Goal: Check status: Check status

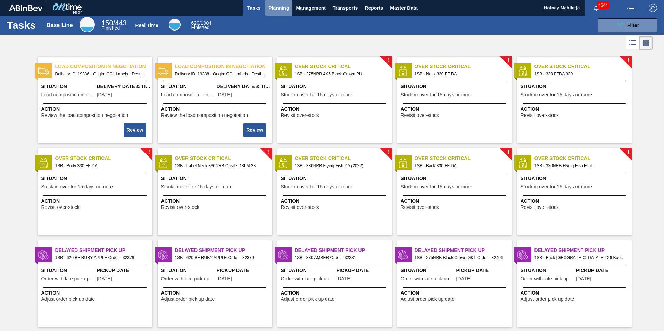
click at [278, 7] on span "Planning" at bounding box center [278, 8] width 20 height 8
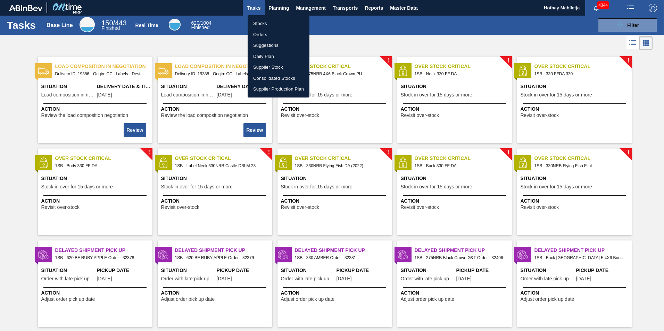
drag, startPoint x: 262, startPoint y: 24, endPoint x: 615, endPoint y: 27, distance: 352.3
click at [262, 24] on li "Stocks" at bounding box center [278, 23] width 62 height 11
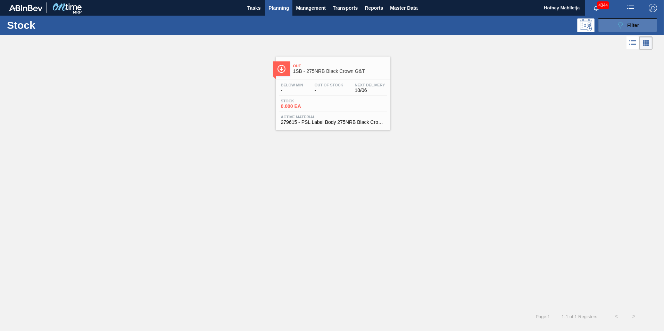
click at [639, 26] on button "089F7B8B-B2A5-4AFE-B5C0-19BA573D28AC Filter" at bounding box center [627, 25] width 59 height 14
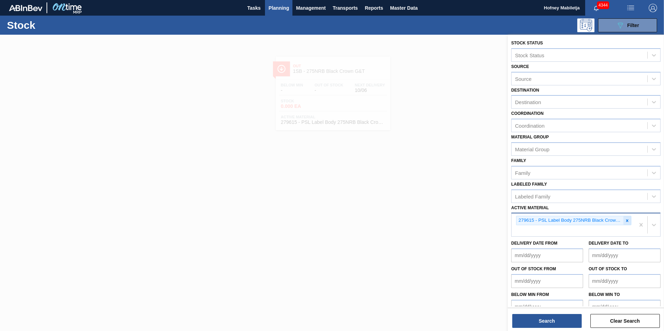
click at [626, 221] on icon at bounding box center [627, 220] width 2 height 2
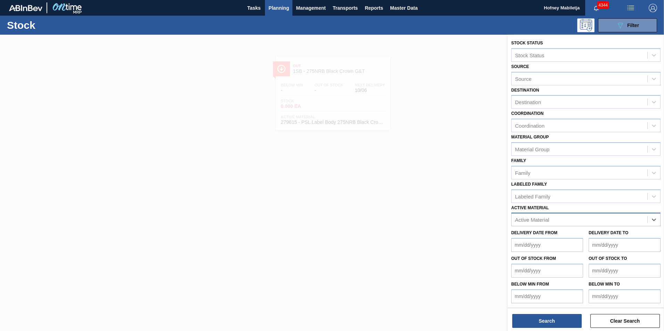
paste Material "279335"
type Material "279335"
click at [550, 236] on div "279335 - Label Neck 620NRB BF Ruby" at bounding box center [585, 236] width 149 height 13
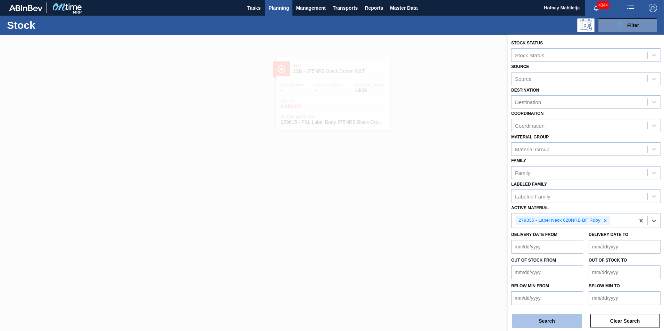
click at [562, 318] on button "Search" at bounding box center [546, 321] width 69 height 14
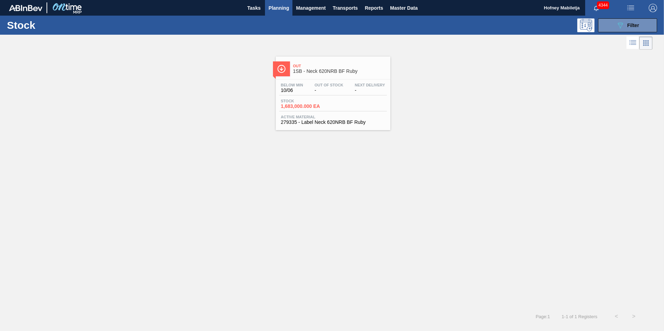
click at [338, 113] on div "Below Min 10/06 Out Of Stock - Next Delivery - Stock 1,683,000.000 EA Active Ma…" at bounding box center [333, 102] width 115 height 47
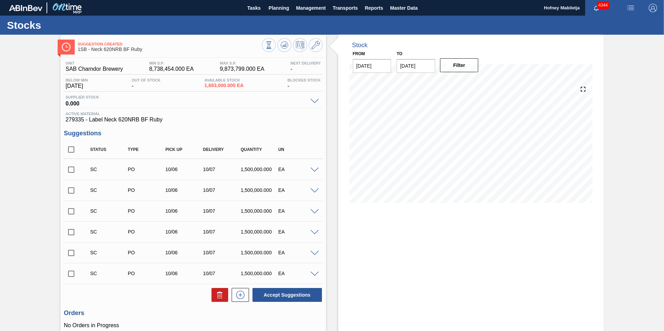
click at [314, 273] on span at bounding box center [314, 274] width 8 height 5
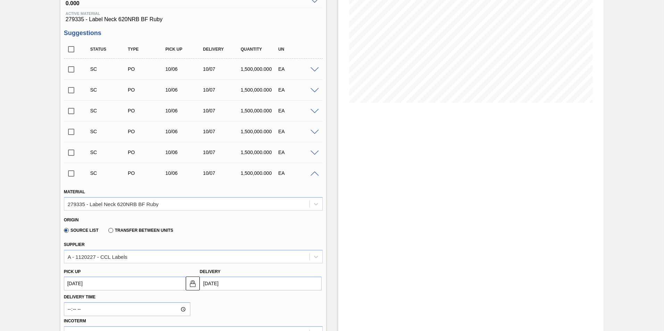
scroll to position [104, 0]
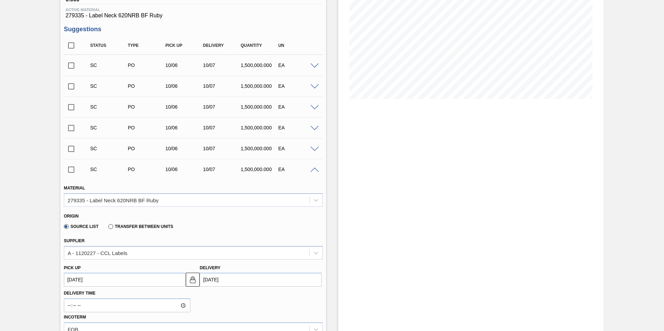
click at [314, 168] on span at bounding box center [314, 170] width 8 height 5
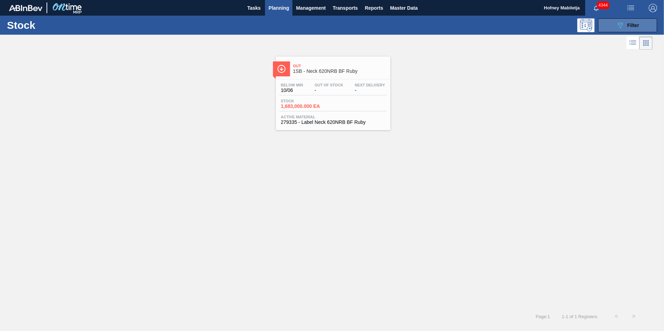
click at [633, 26] on span "Filter" at bounding box center [633, 26] width 12 height 6
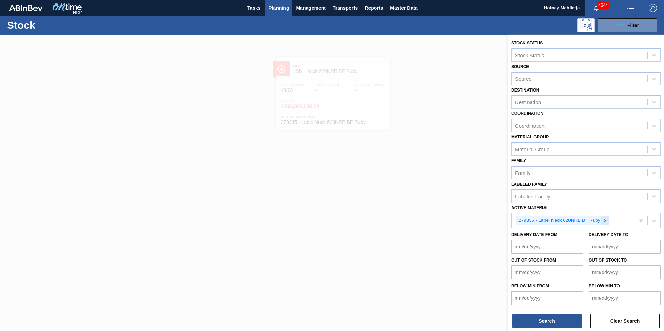
click at [606, 222] on icon at bounding box center [605, 220] width 5 height 5
paste Material "279794"
type Material "279794"
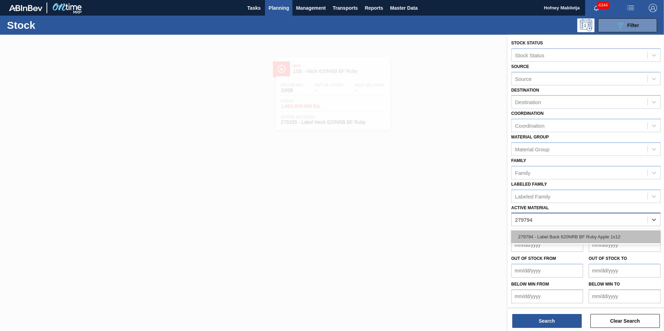
click at [572, 237] on div "279794 - Label Back 620NRB BF Ruby Apple 1x12" at bounding box center [585, 236] width 149 height 13
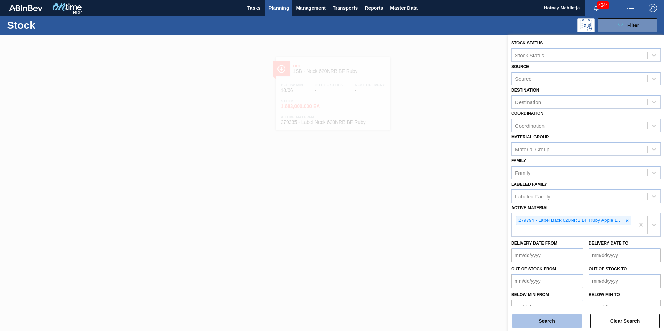
click at [556, 319] on button "Search" at bounding box center [546, 321] width 69 height 14
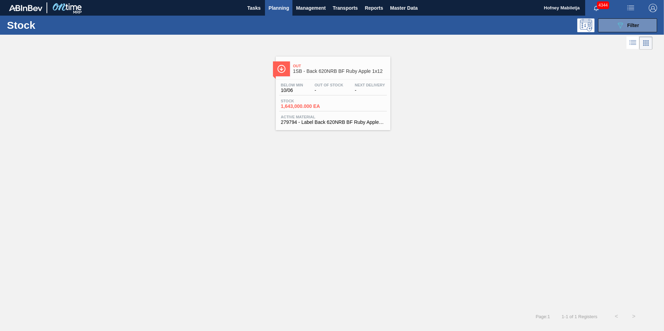
click at [326, 97] on div "Below Min 10/06 Out Of Stock - Next Delivery - Stock 1,643,000.000 EA Active Ma…" at bounding box center [333, 102] width 115 height 47
click at [325, 85] on span "Out Of Stock" at bounding box center [328, 85] width 29 height 4
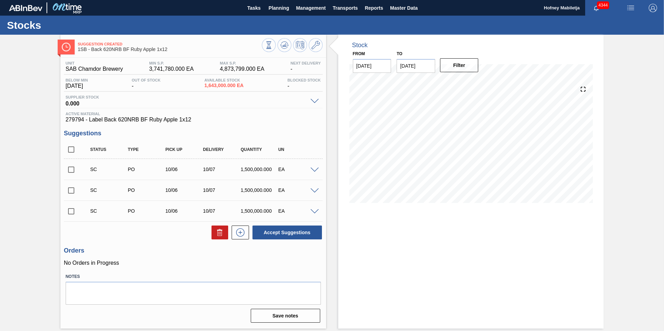
click at [70, 211] on input "checkbox" at bounding box center [71, 211] width 15 height 15
click at [292, 235] on button "Accept Suggestions" at bounding box center [286, 233] width 69 height 14
checkbox input "false"
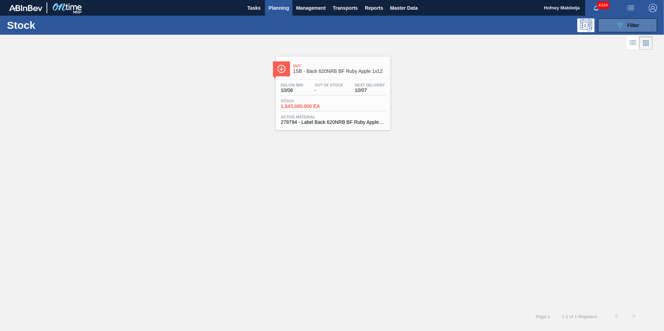
click at [642, 23] on button "089F7B8B-B2A5-4AFE-B5C0-19BA573D28AC Filter" at bounding box center [627, 25] width 59 height 14
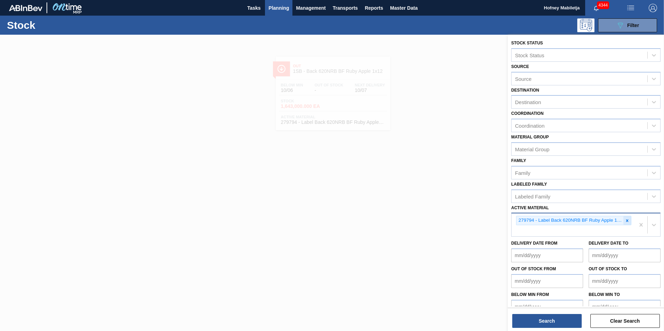
click at [627, 219] on icon at bounding box center [626, 220] width 5 height 5
click at [627, 222] on icon at bounding box center [626, 220] width 5 height 5
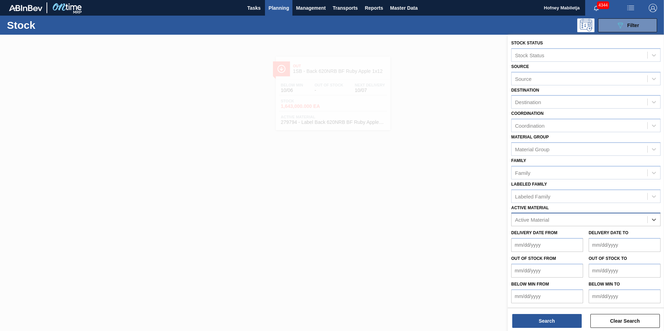
paste Material "279336"
type Material "279336"
click at [579, 232] on div "279336 - Label Body 620NRB BF Ruby" at bounding box center [585, 236] width 149 height 13
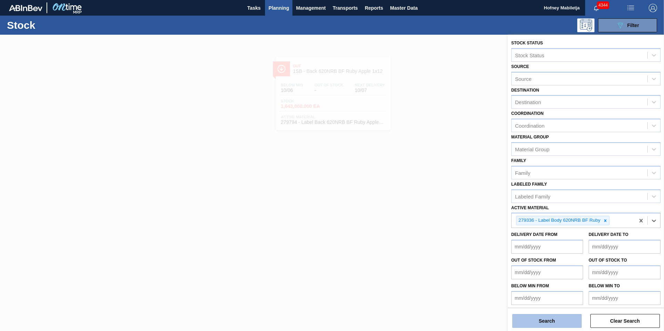
click at [564, 320] on button "Search" at bounding box center [546, 321] width 69 height 14
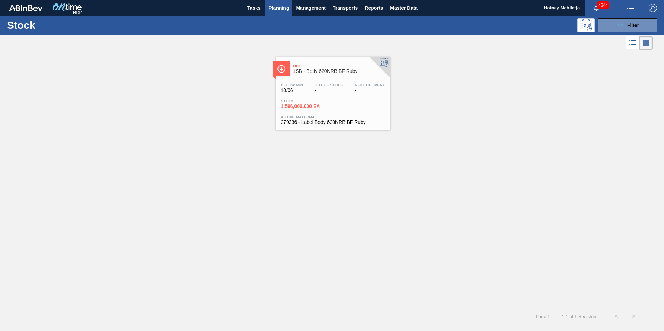
click at [342, 107] on div "Stock 1,596,000.000 EA" at bounding box center [333, 105] width 108 height 12
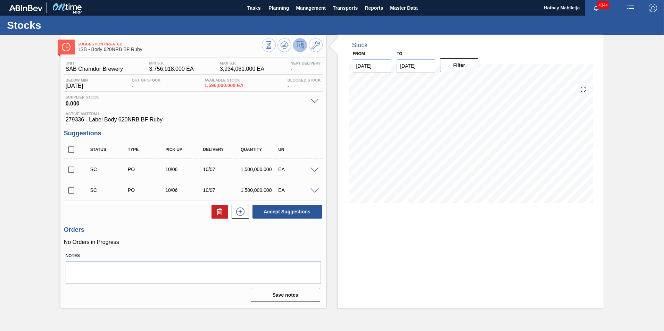
click at [70, 189] on input "checkbox" at bounding box center [71, 190] width 15 height 15
click at [288, 208] on button "Accept Suggestions" at bounding box center [286, 212] width 69 height 14
checkbox input "false"
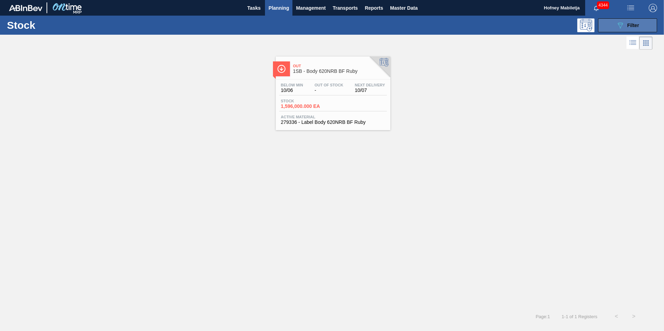
click at [649, 25] on button "089F7B8B-B2A5-4AFE-B5C0-19BA573D28AC Filter" at bounding box center [627, 25] width 59 height 14
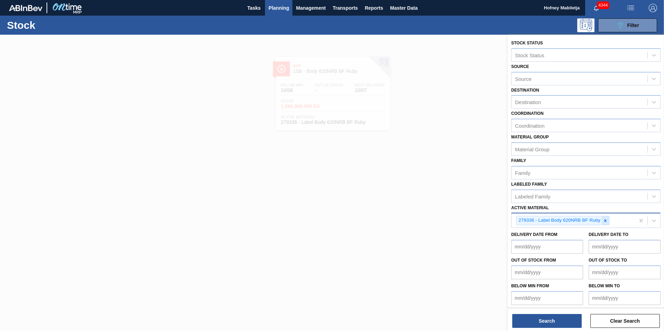
click at [605, 221] on icon at bounding box center [605, 220] width 2 height 2
paste Material "279335"
type Material "279335"
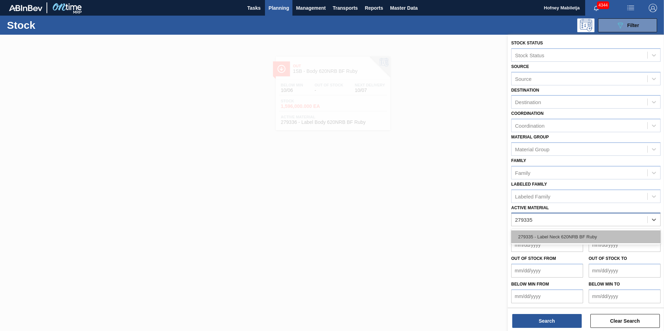
click at [561, 236] on div "279335 - Label Neck 620NRB BF Ruby" at bounding box center [585, 236] width 149 height 13
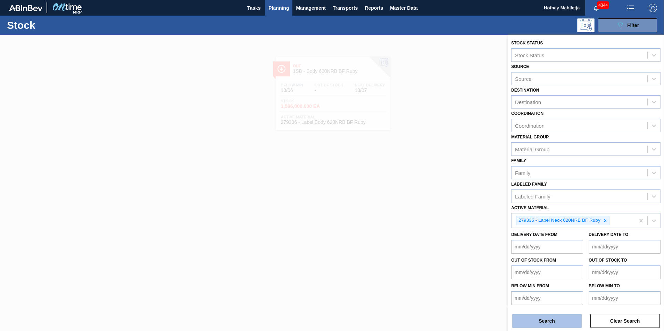
click at [554, 319] on button "Search" at bounding box center [546, 321] width 69 height 14
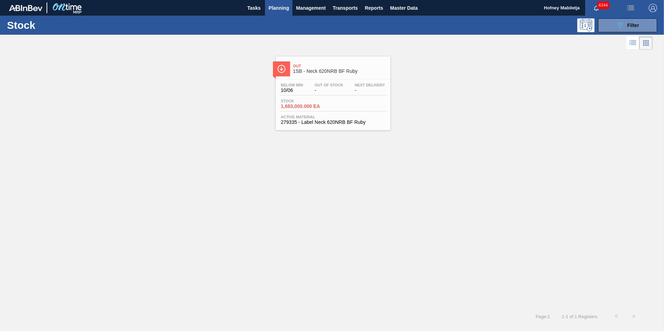
click at [334, 95] on div "Below Min 10/06 Out Of Stock - Next Delivery -" at bounding box center [333, 89] width 108 height 12
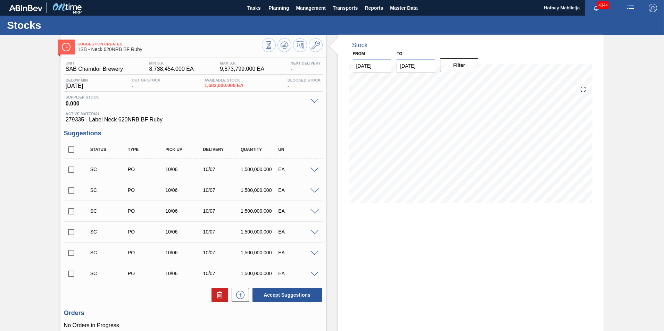
click at [71, 273] on input "checkbox" at bounding box center [71, 274] width 15 height 15
click at [291, 294] on button "Accept Suggestions" at bounding box center [286, 295] width 69 height 14
checkbox input "false"
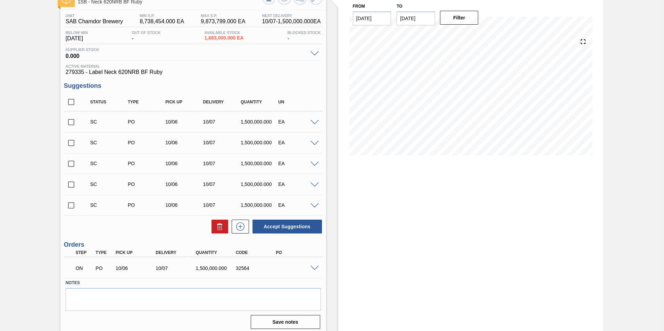
scroll to position [51, 0]
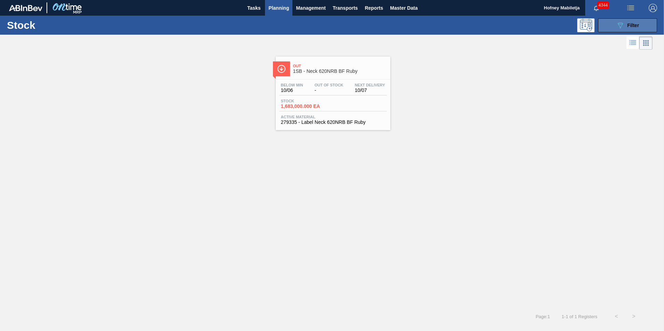
click at [641, 27] on button "089F7B8B-B2A5-4AFE-B5C0-19BA573D28AC Filter" at bounding box center [627, 25] width 59 height 14
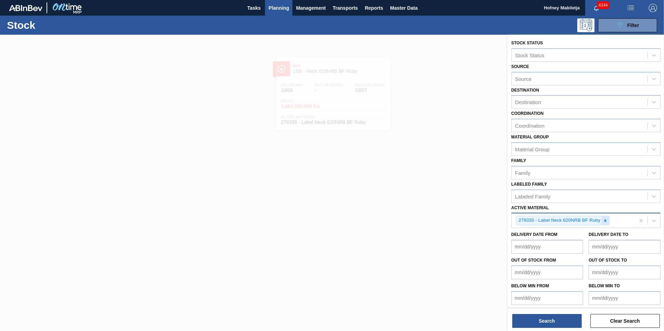
click at [606, 220] on icon at bounding box center [605, 220] width 5 height 5
paste Material "285321"
type Material "285321"
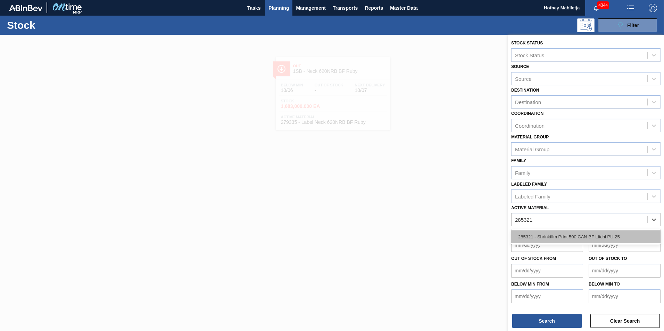
click at [596, 236] on div "285321 - Shrinkfilm Print 500 CAN BF Litchi PU 25" at bounding box center [585, 236] width 149 height 13
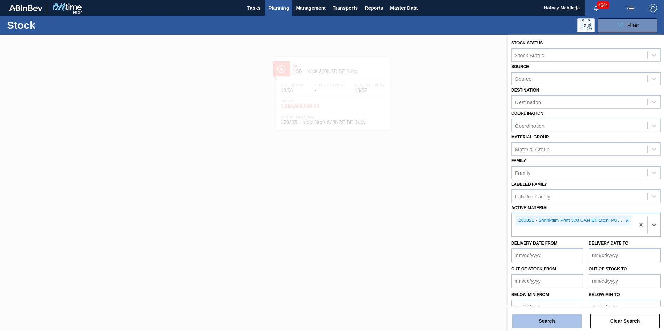
click at [557, 318] on button "Search" at bounding box center [546, 321] width 69 height 14
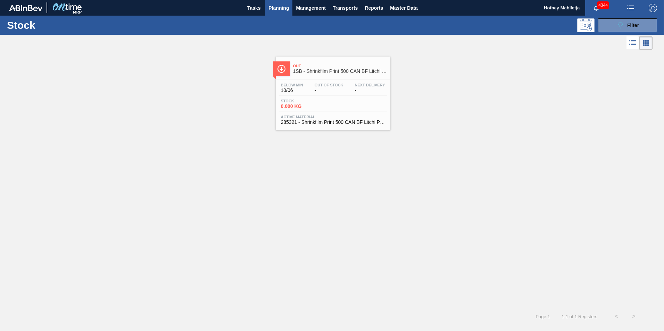
click at [331, 106] on div "Stock 0.000 KG" at bounding box center [333, 105] width 108 height 12
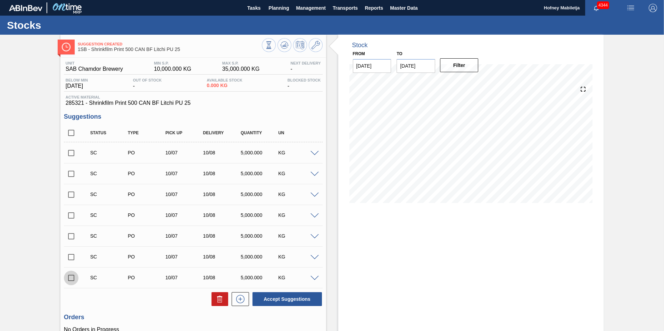
click at [70, 278] on input "checkbox" at bounding box center [71, 278] width 15 height 15
click at [268, 296] on button "Accept Suggestions" at bounding box center [286, 299] width 69 height 14
checkbox input "false"
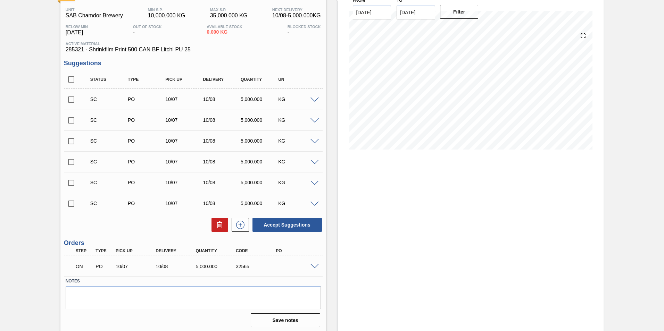
scroll to position [56, 0]
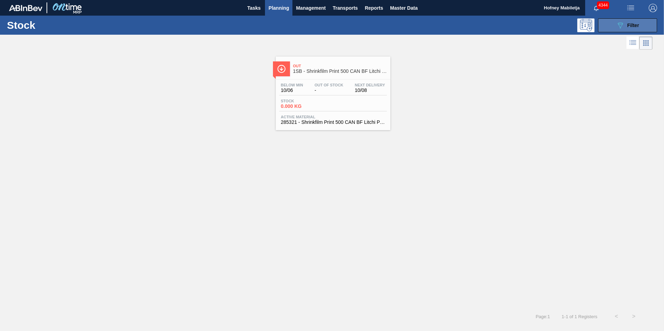
click at [644, 28] on button "089F7B8B-B2A5-4AFE-B5C0-19BA573D28AC Filter" at bounding box center [627, 25] width 59 height 14
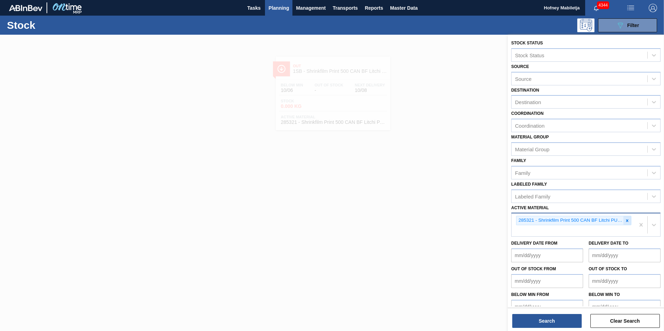
click at [626, 220] on icon at bounding box center [627, 220] width 2 height 2
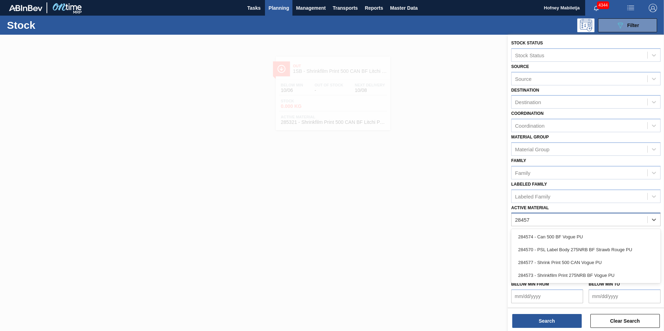
type Material "284577"
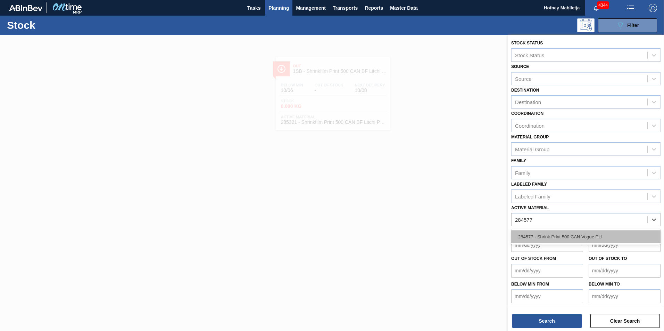
click at [553, 235] on div "284577 - Shrink Print 500 CAN Vogue PU" at bounding box center [585, 236] width 149 height 13
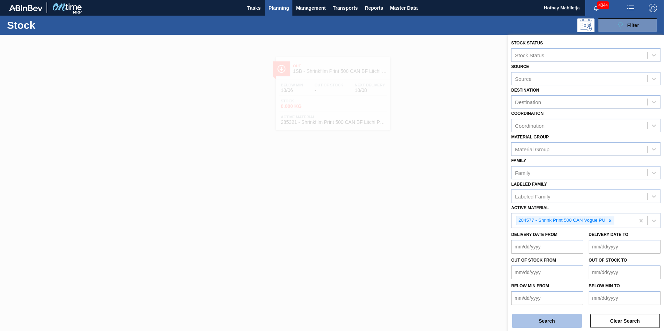
click at [562, 318] on button "Search" at bounding box center [546, 321] width 69 height 14
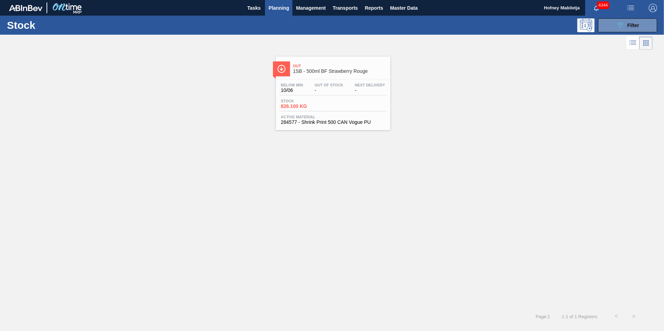
click at [332, 104] on div "Stock 826.100 KG" at bounding box center [333, 105] width 108 height 12
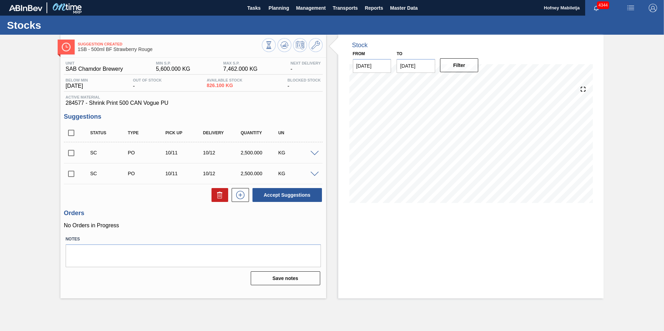
click at [71, 153] on input "checkbox" at bounding box center [71, 153] width 15 height 15
checkbox input "true"
click at [71, 173] on input "checkbox" at bounding box center [71, 174] width 15 height 15
checkbox input "true"
click at [296, 192] on button "Accept Suggestions" at bounding box center [286, 195] width 69 height 14
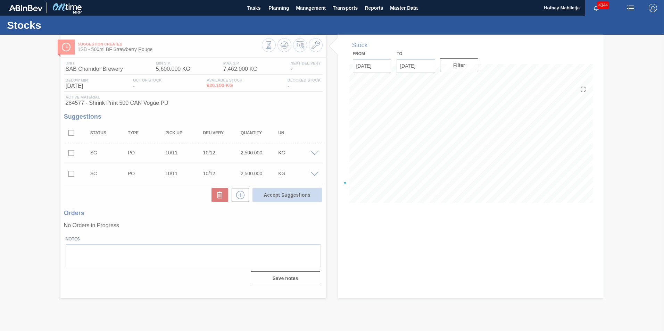
checkbox input "false"
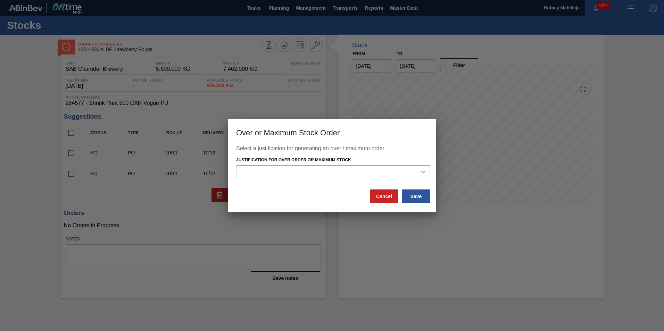
click at [420, 171] on icon at bounding box center [423, 171] width 7 height 7
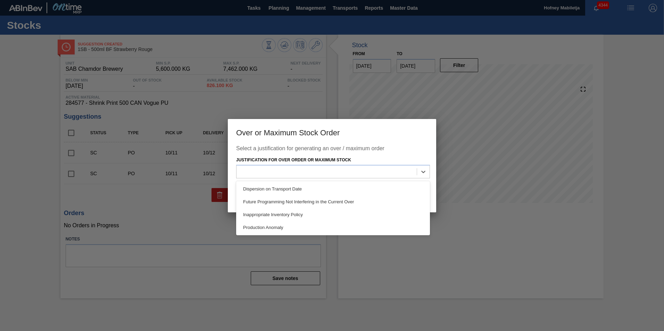
drag, startPoint x: 279, startPoint y: 215, endPoint x: 283, endPoint y: 212, distance: 5.5
click at [280, 213] on div "Inappropriate Inventory Policy" at bounding box center [333, 214] width 194 height 13
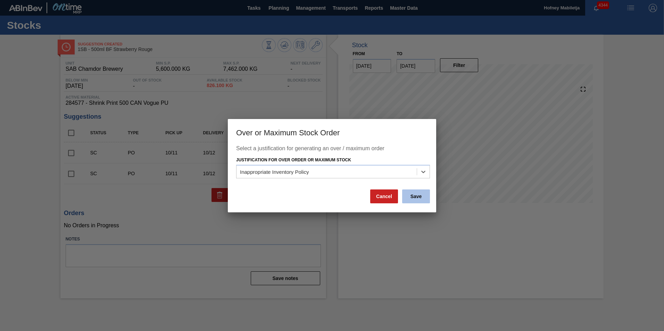
click at [413, 194] on button "Save" at bounding box center [416, 197] width 28 height 14
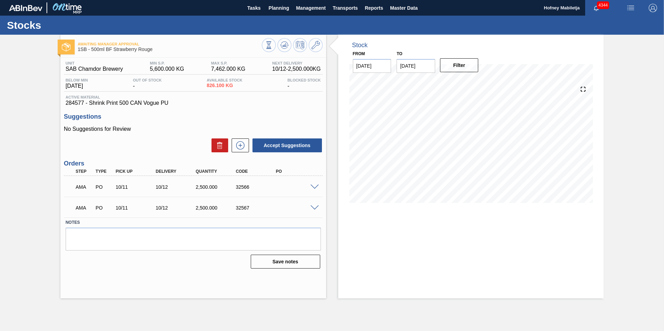
click at [314, 188] on span at bounding box center [314, 187] width 8 height 5
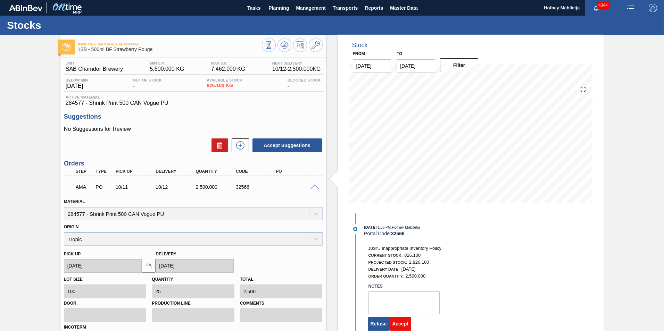
click at [398, 324] on button "Accept" at bounding box center [400, 324] width 22 height 14
